Goal: Task Accomplishment & Management: Use online tool/utility

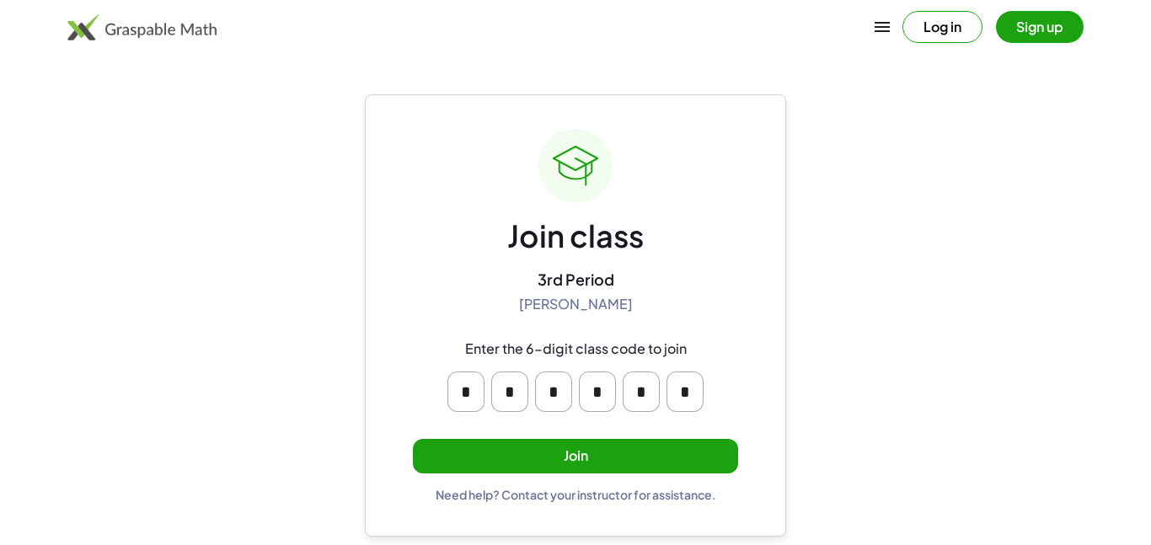
click at [674, 460] on button "Join" at bounding box center [575, 456] width 325 height 35
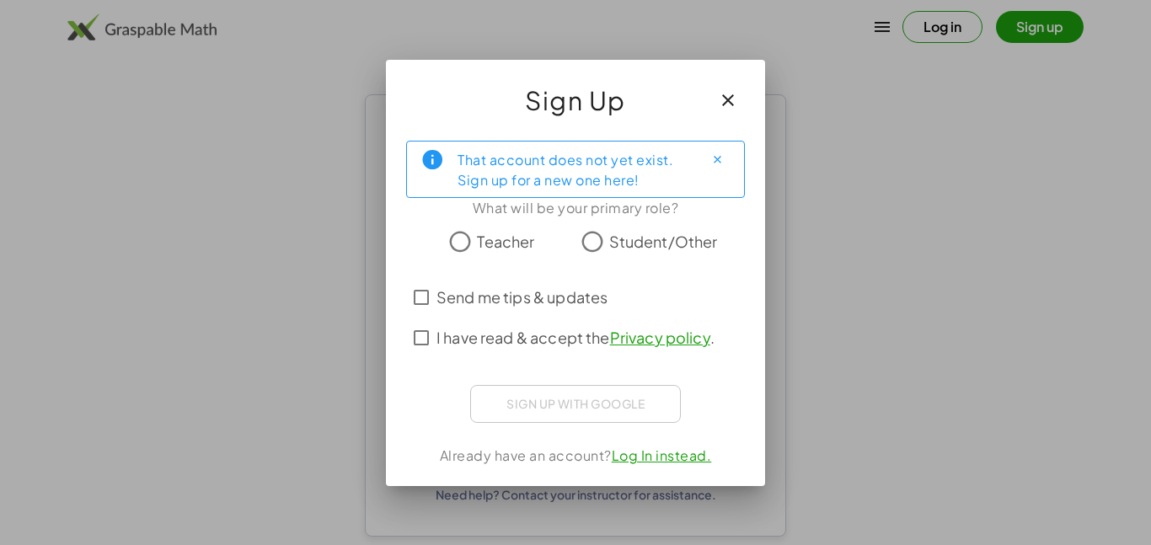
click at [727, 109] on icon "button" at bounding box center [728, 100] width 20 height 20
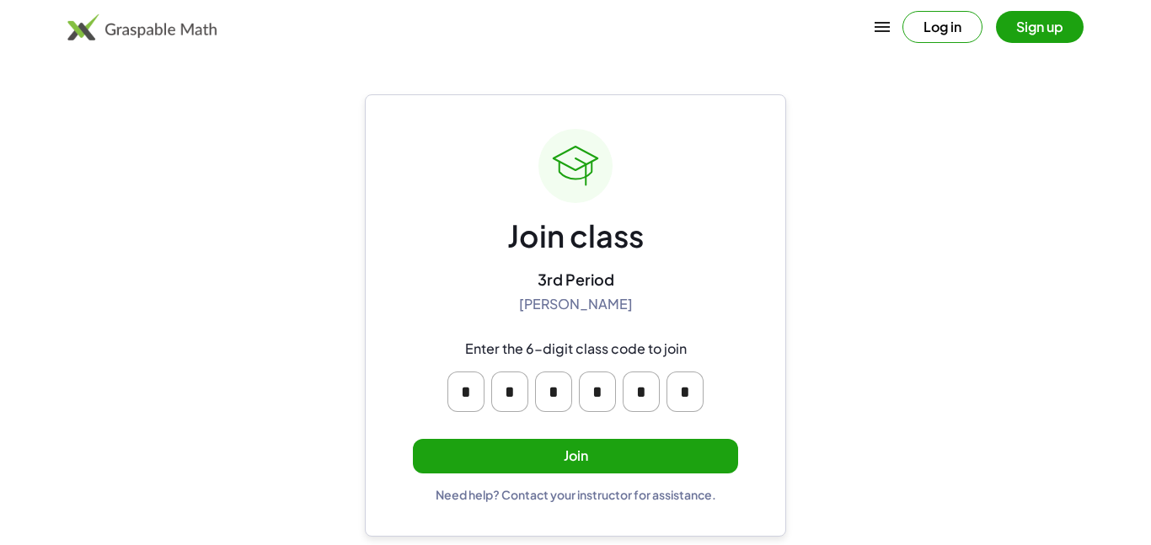
click at [602, 439] on button "Join" at bounding box center [575, 456] width 325 height 35
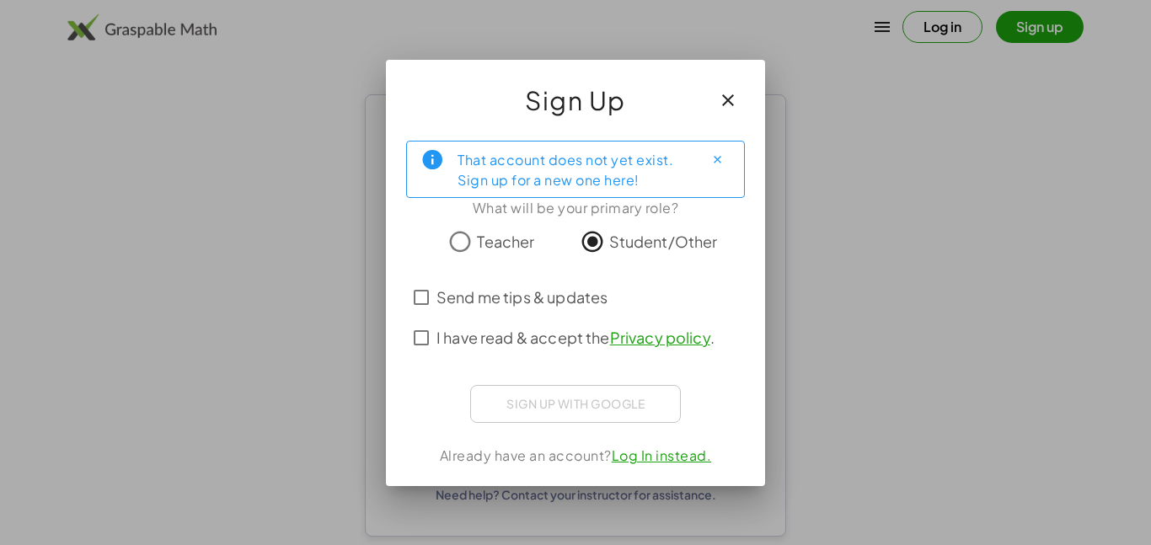
click at [574, 337] on span "I have read & accept the Privacy policy ." at bounding box center [575, 337] width 278 height 23
click at [579, 347] on span "I have read & accept the Privacy policy ." at bounding box center [575, 337] width 278 height 23
click at [446, 349] on label "I have read & accept the Privacy policy ." at bounding box center [575, 338] width 278 height 40
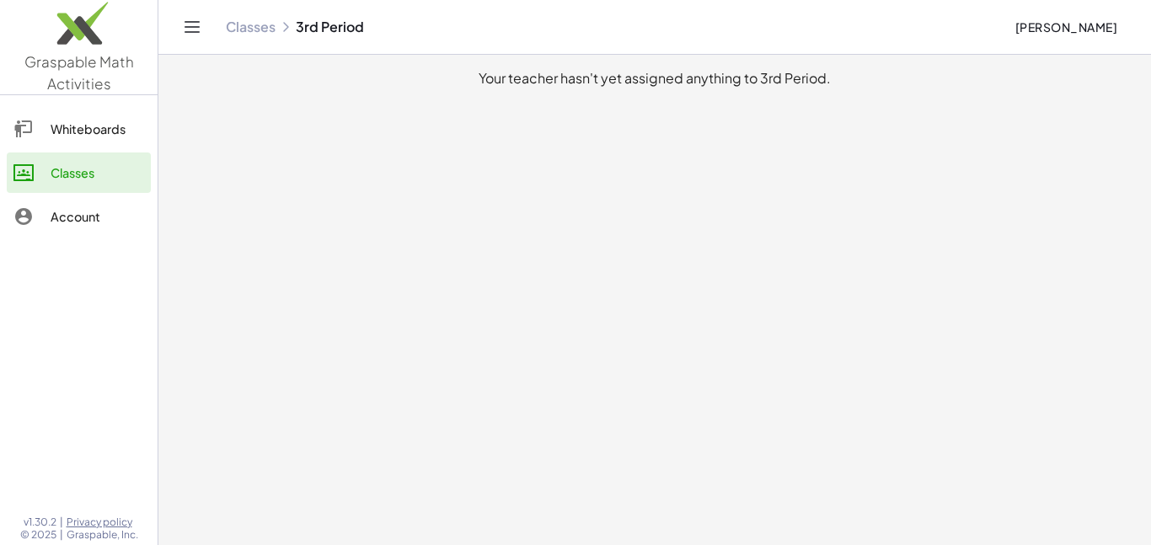
click at [43, 126] on div at bounding box center [31, 129] width 37 height 20
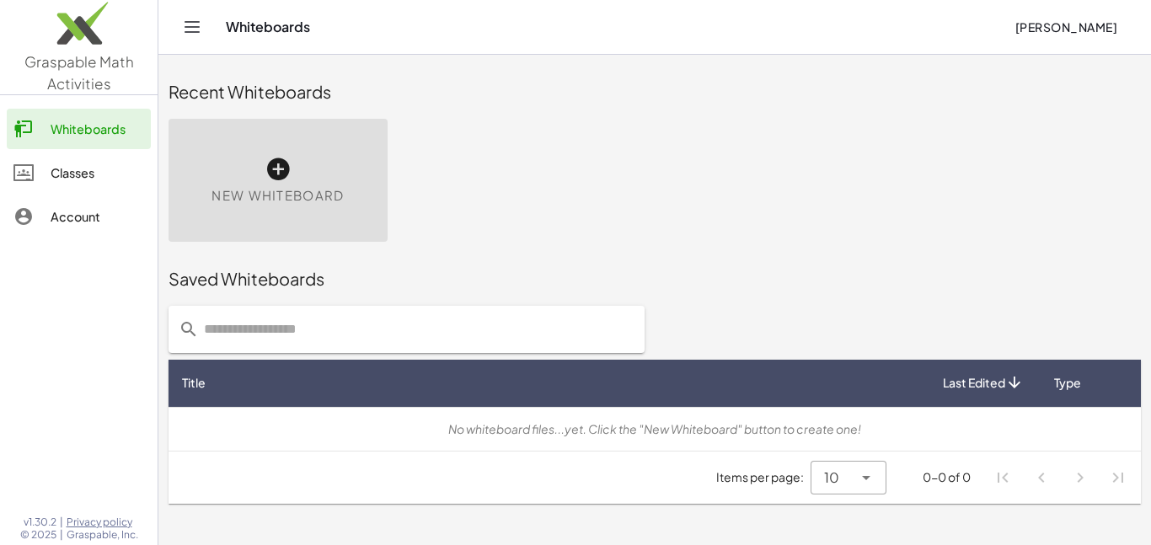
click at [44, 163] on div at bounding box center [31, 173] width 37 height 20
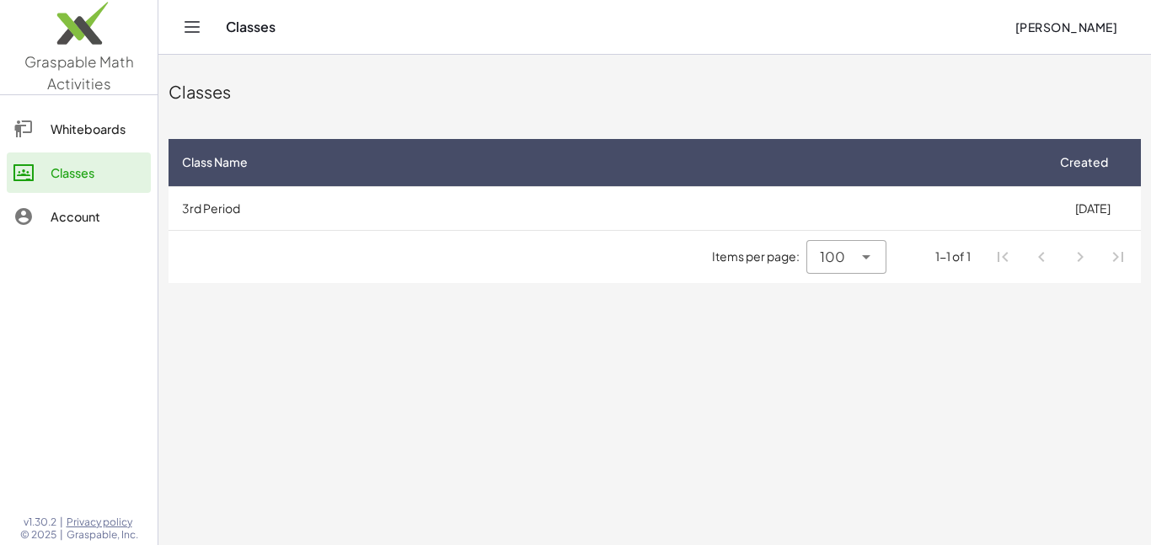
click at [66, 223] on div "Account" at bounding box center [97, 216] width 93 height 20
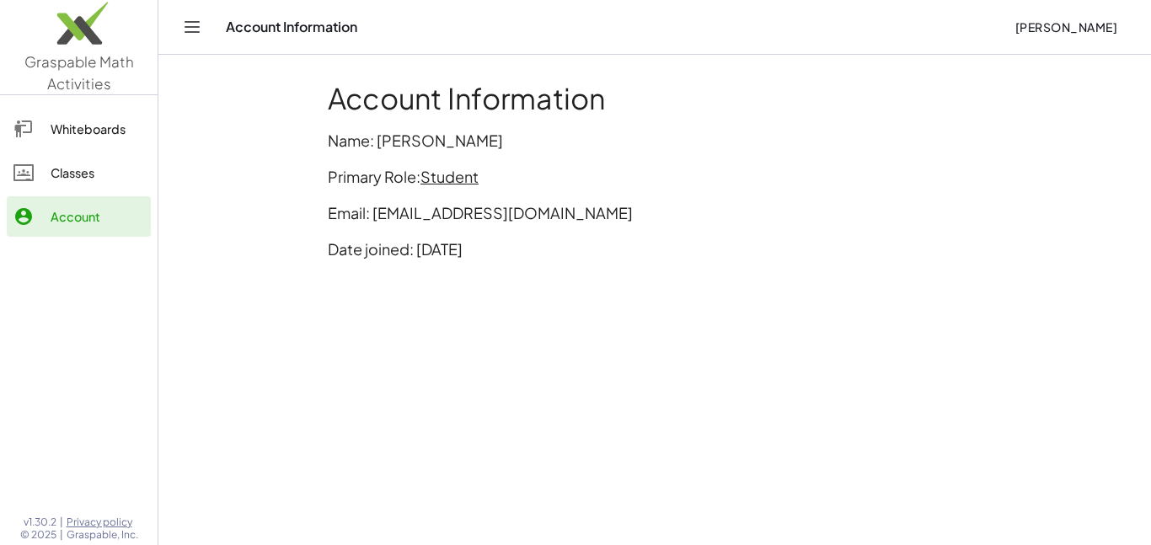
click at [42, 165] on div at bounding box center [31, 173] width 37 height 20
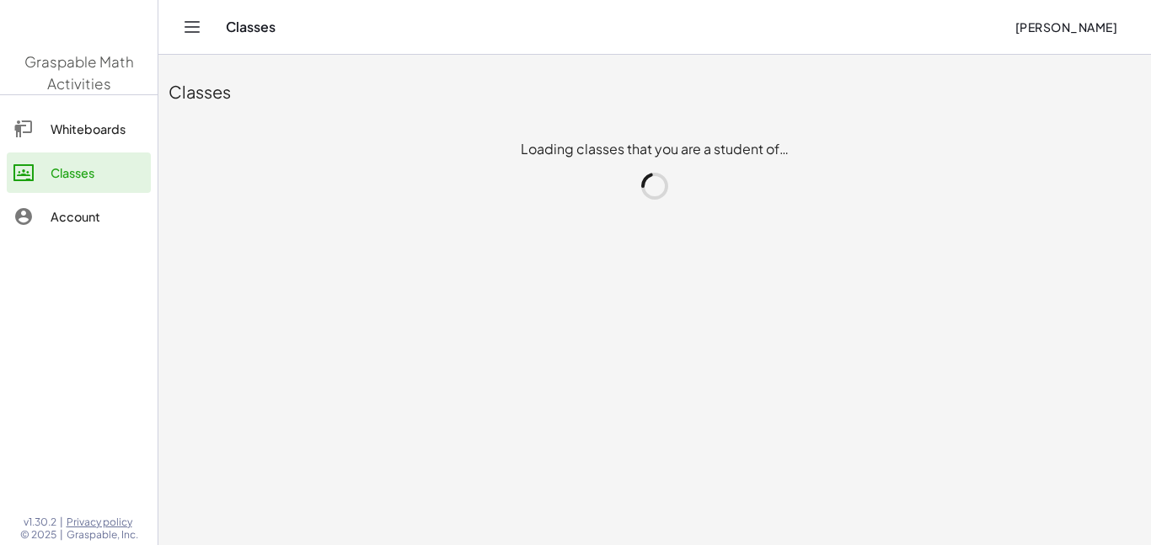
click at [43, 168] on div at bounding box center [31, 173] width 37 height 20
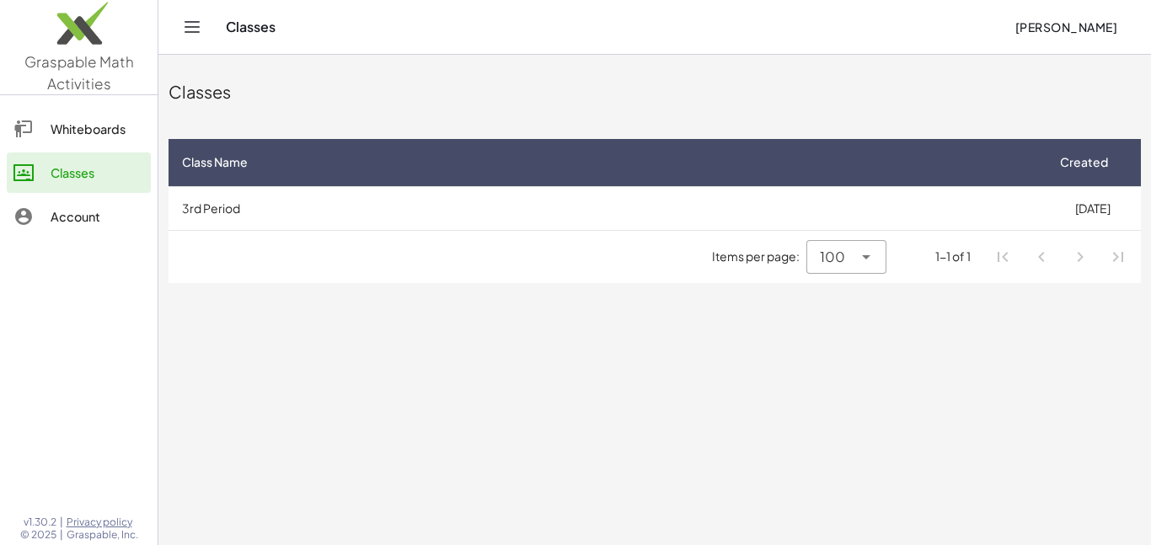
click at [43, 169] on div at bounding box center [31, 173] width 37 height 20
click at [42, 165] on div at bounding box center [31, 173] width 37 height 20
click at [40, 160] on link "Classes" at bounding box center [79, 172] width 144 height 40
click at [45, 162] on link "Classes" at bounding box center [79, 172] width 144 height 40
click at [47, 164] on div at bounding box center [31, 173] width 37 height 20
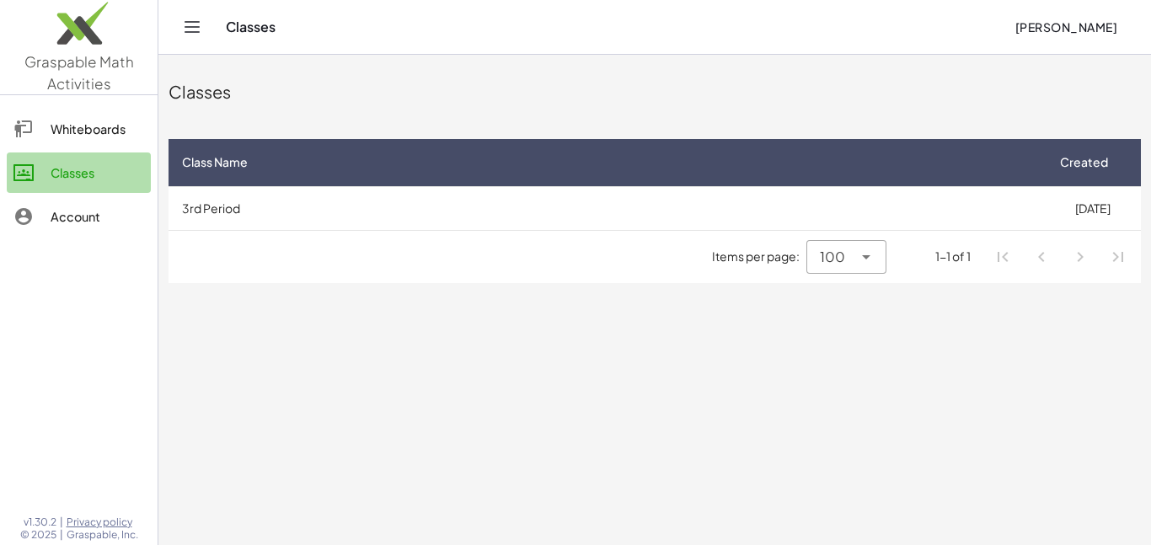
click at [45, 161] on link "Classes" at bounding box center [79, 172] width 144 height 40
click at [47, 183] on link "Classes" at bounding box center [79, 172] width 144 height 40
click at [44, 178] on div at bounding box center [31, 173] width 37 height 20
click at [44, 175] on div at bounding box center [31, 173] width 37 height 20
click at [40, 174] on div at bounding box center [31, 173] width 37 height 20
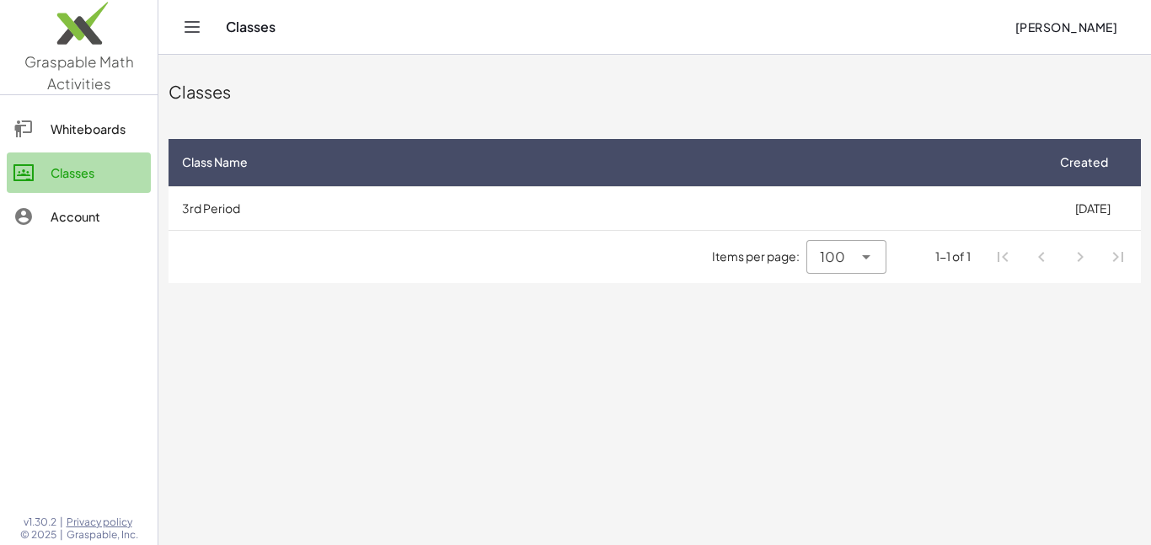
click at [30, 169] on icon at bounding box center [23, 173] width 20 height 20
click at [31, 172] on icon at bounding box center [23, 173] width 20 height 20
click at [116, 121] on div "Whiteboards" at bounding box center [97, 129] width 93 height 20
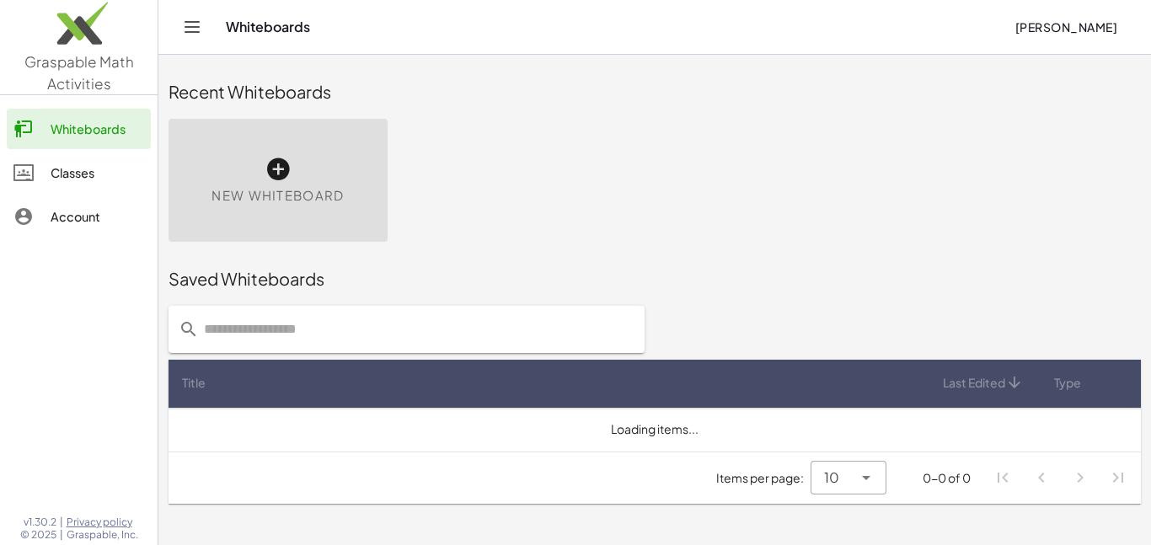
click at [259, 171] on div "New Whiteboard" at bounding box center [277, 180] width 219 height 123
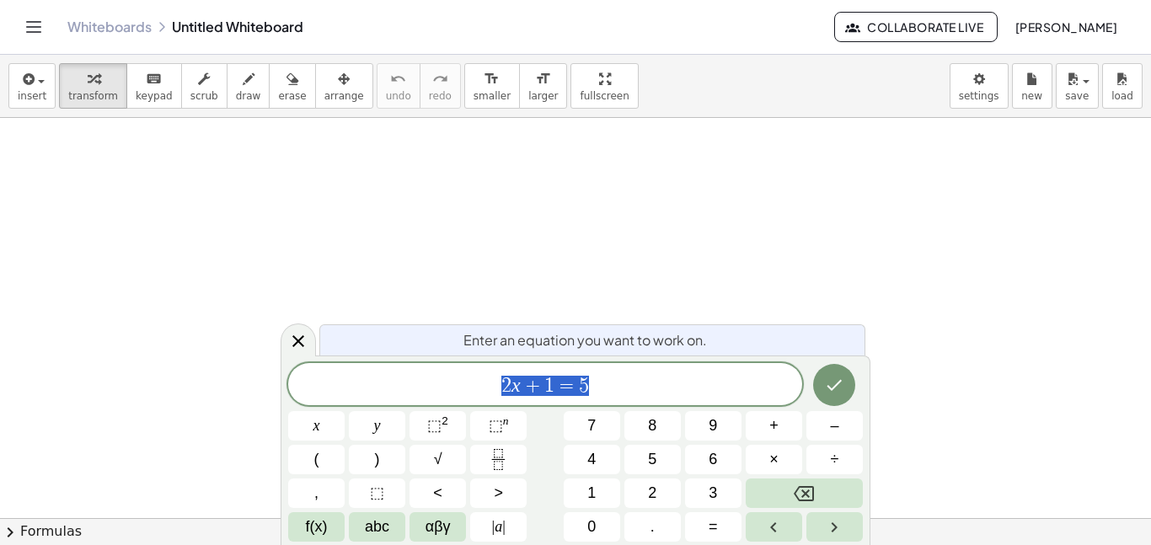
scroll to position [409, 0]
click at [190, 100] on span "scrub" at bounding box center [204, 96] width 28 height 12
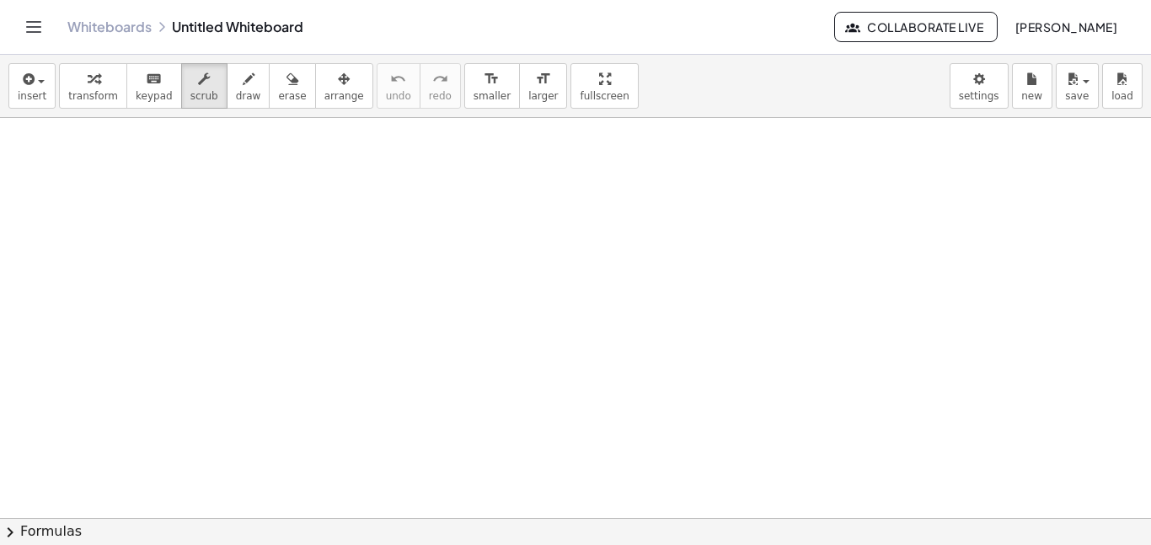
drag, startPoint x: 391, startPoint y: 259, endPoint x: 431, endPoint y: 237, distance: 46.0
click at [431, 237] on div at bounding box center [575, 309] width 1151 height 1200
click at [243, 91] on button "draw" at bounding box center [249, 85] width 44 height 45
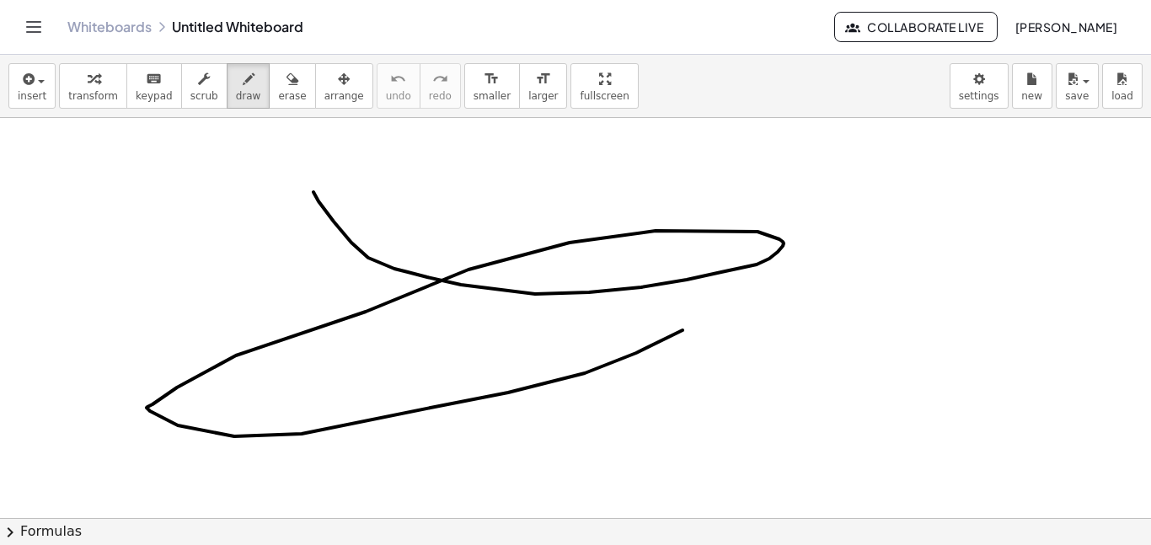
drag, startPoint x: 313, startPoint y: 192, endPoint x: 506, endPoint y: 328, distance: 236.3
click at [506, 328] on div at bounding box center [575, 309] width 1151 height 1200
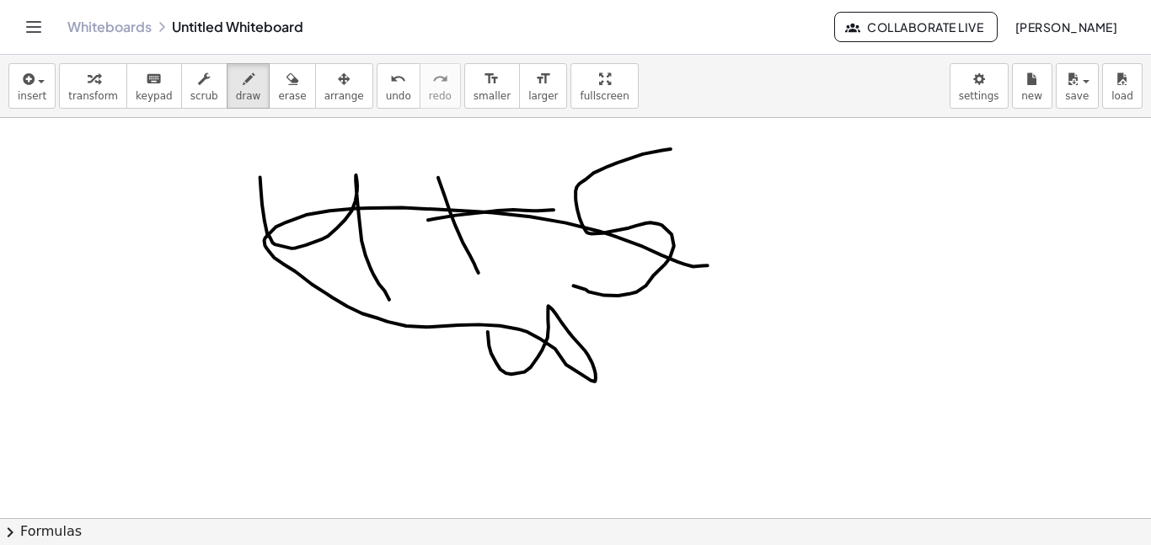
click at [199, 29] on div "Whiteboards Untitled Whiteboard" at bounding box center [450, 27] width 766 height 17
